Goal: Share content: Share content

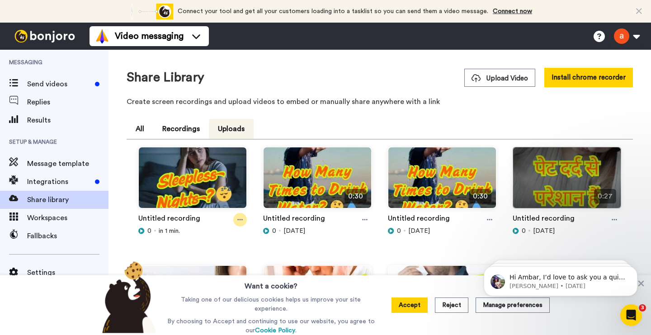
click at [238, 219] on icon at bounding box center [239, 220] width 5 height 6
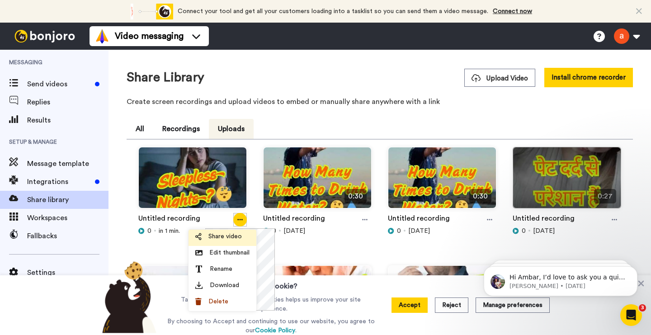
click at [221, 242] on li "Share video" at bounding box center [223, 238] width 68 height 16
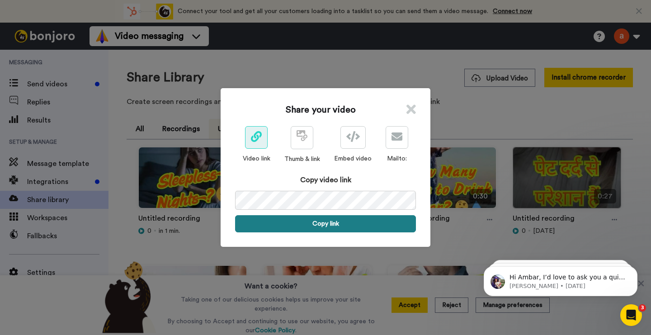
click at [313, 225] on button "Copy link" at bounding box center [325, 223] width 181 height 17
